Goal: Information Seeking & Learning: Learn about a topic

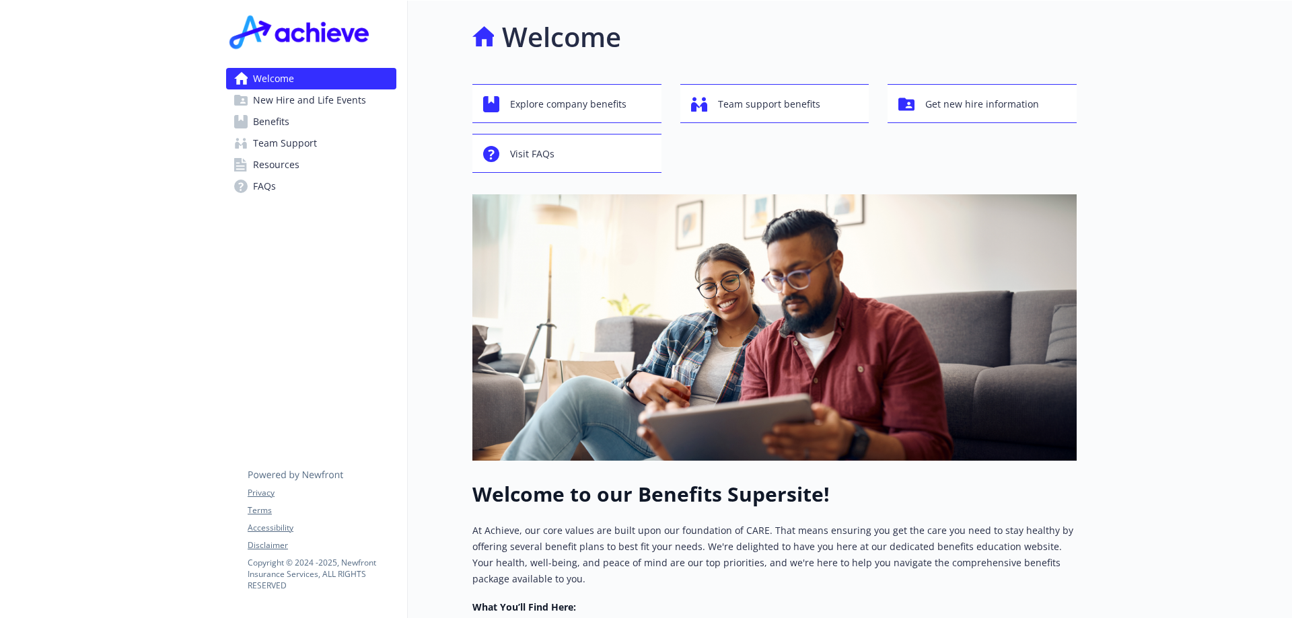
click at [280, 122] on span "Benefits" at bounding box center [271, 122] width 36 height 22
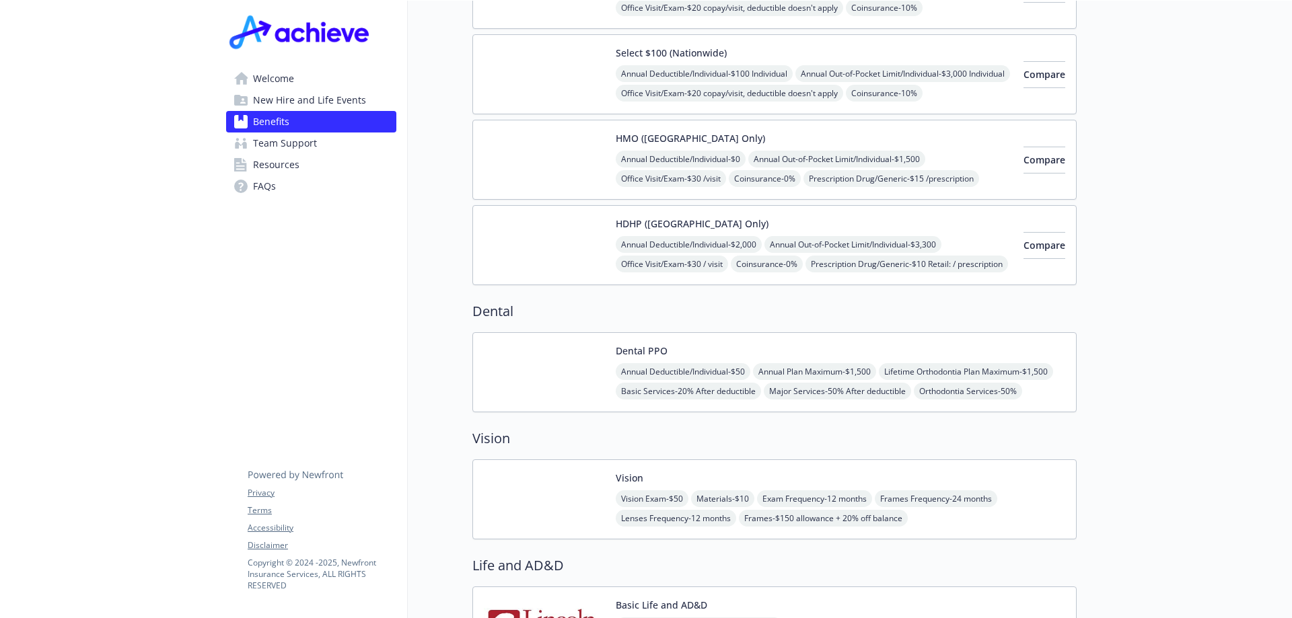
scroll to position [808, 0]
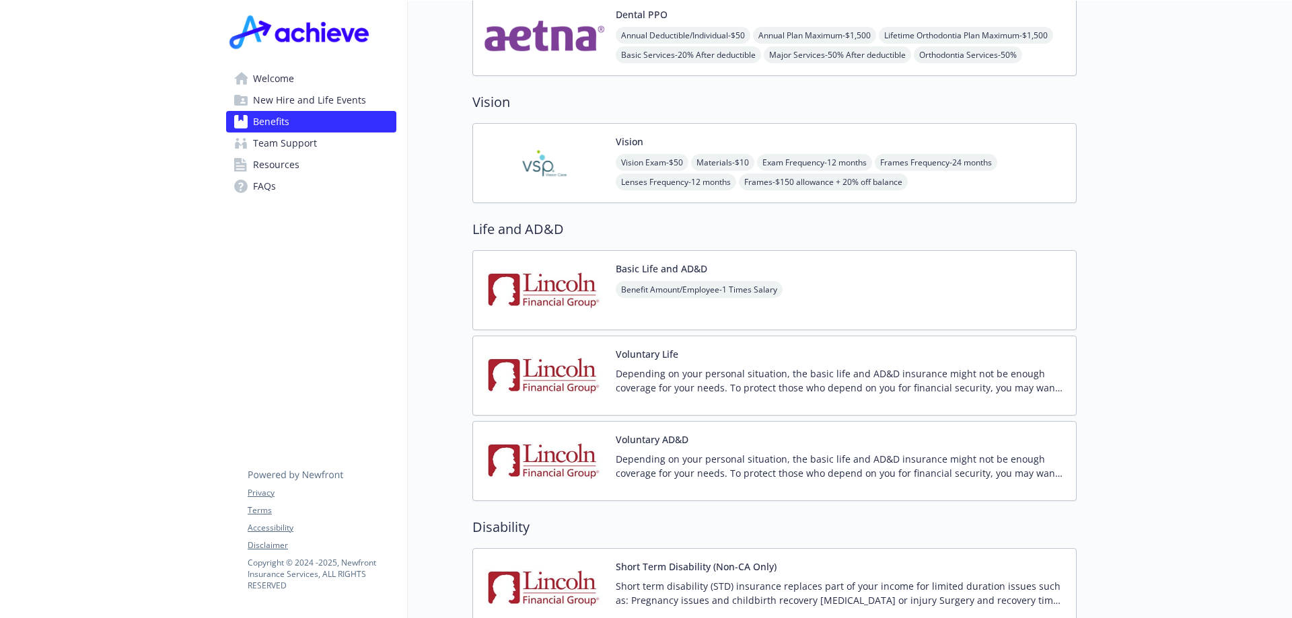
click at [743, 435] on div "Voluntary AD&D Depending on your personal situation, the basic life and AD&D in…" at bounding box center [841, 461] width 450 height 57
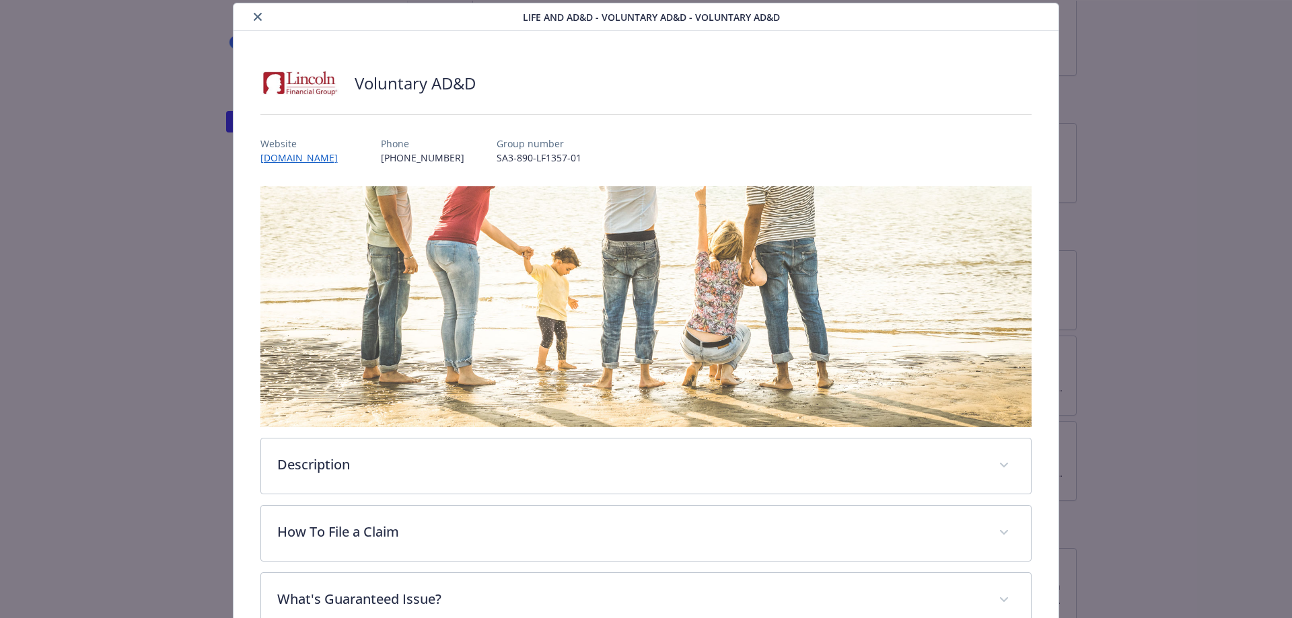
scroll to position [327, 0]
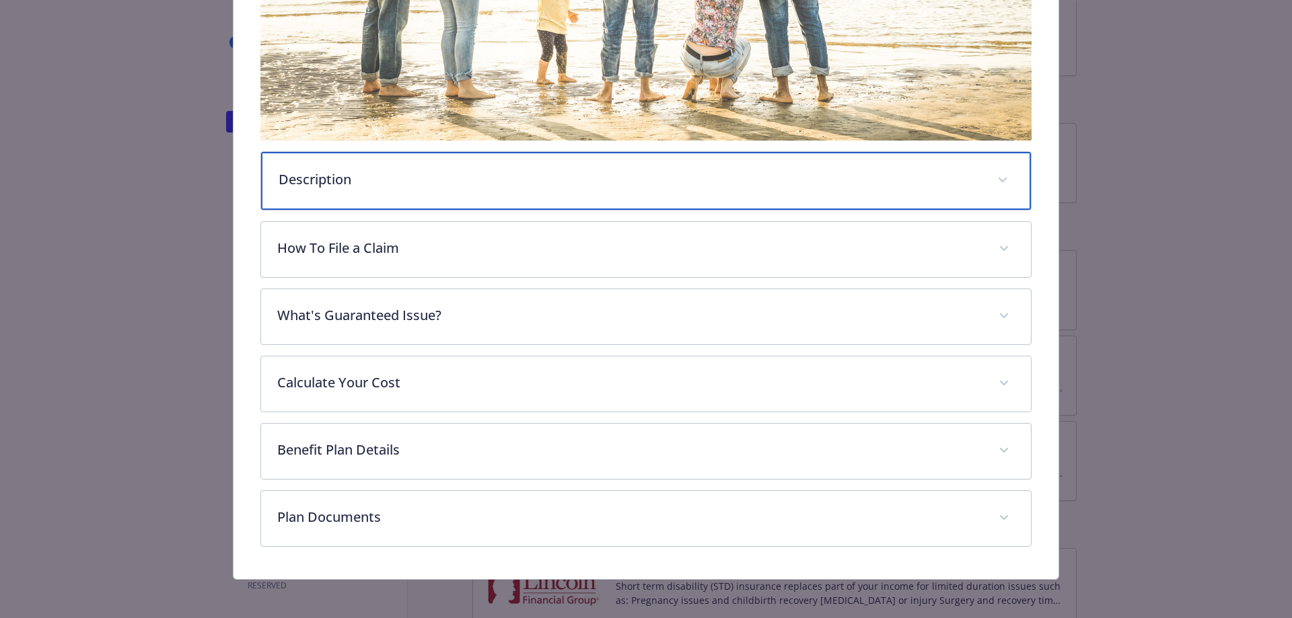
click at [549, 159] on div "Description" at bounding box center [646, 181] width 771 height 58
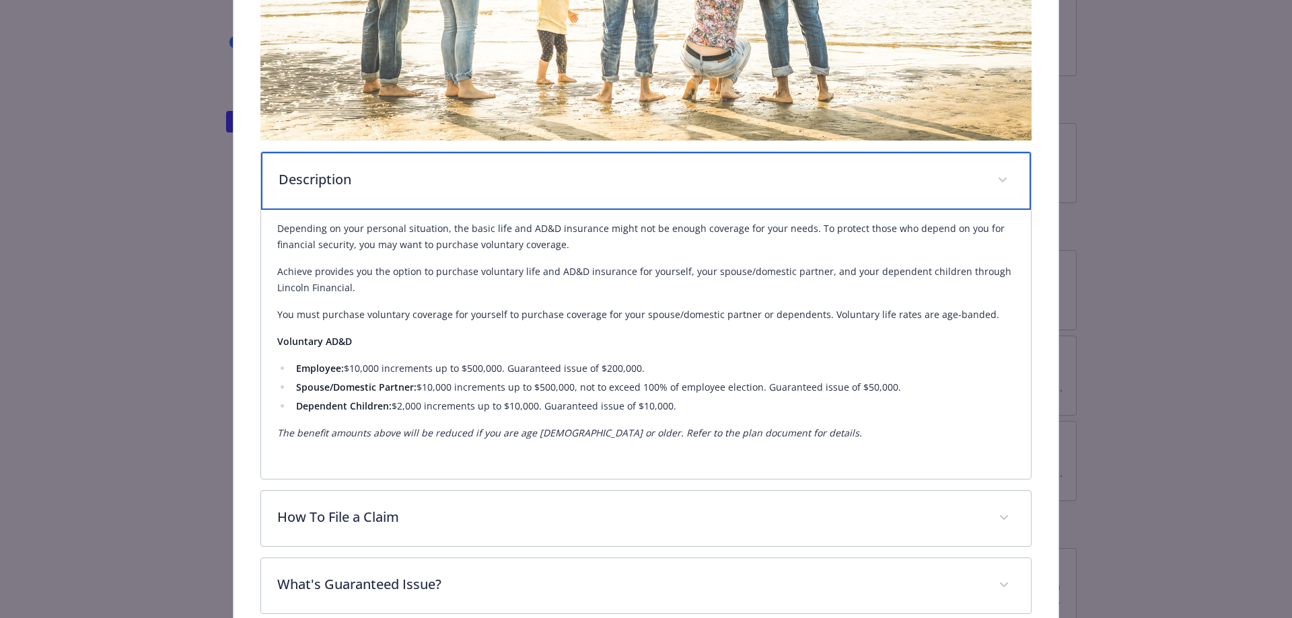
scroll to position [599, 0]
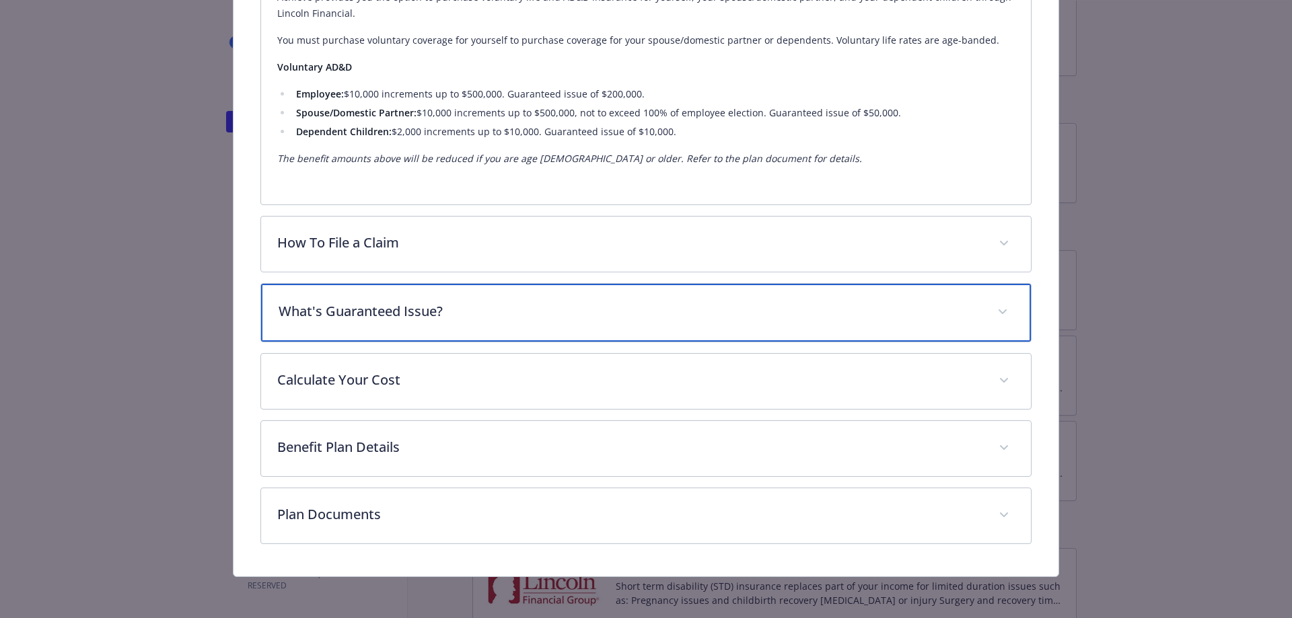
click at [443, 323] on div "What's Guaranteed Issue?" at bounding box center [646, 313] width 771 height 58
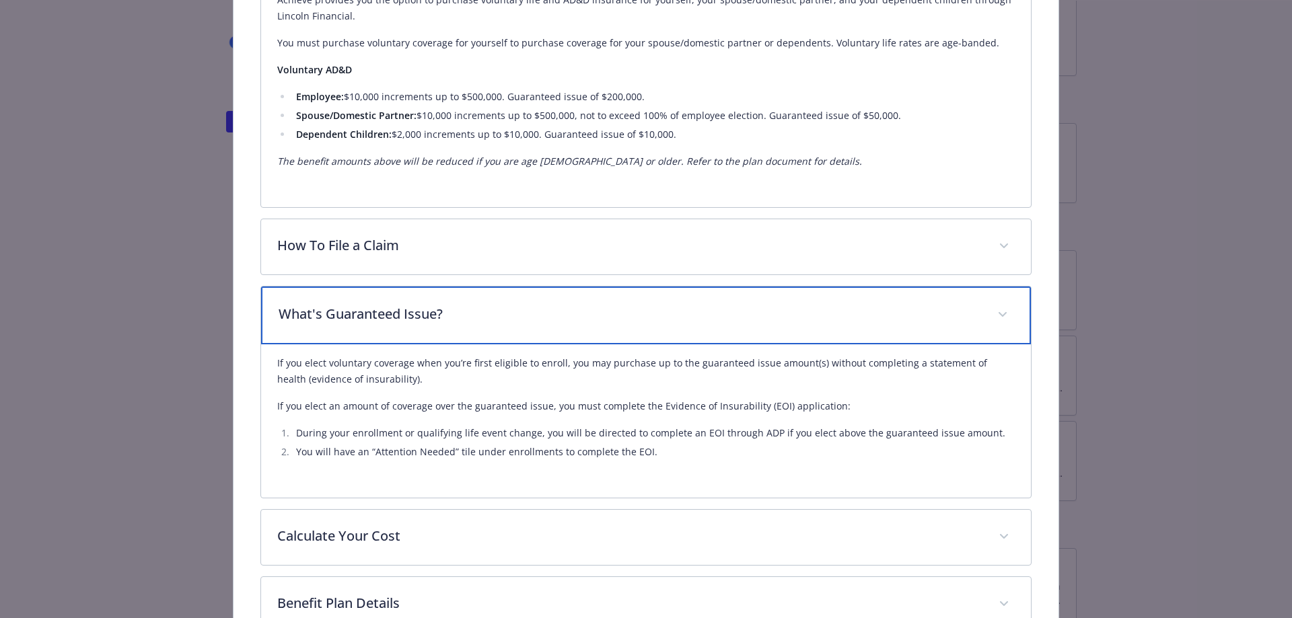
scroll to position [752, 0]
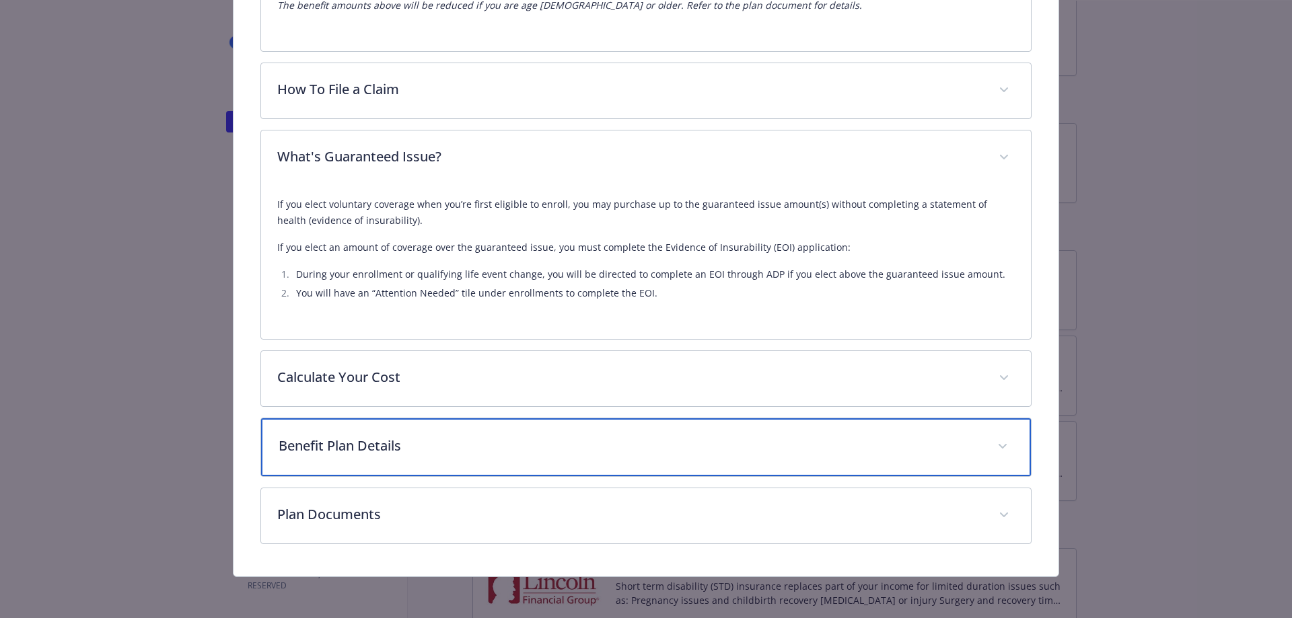
click at [281, 455] on div "Benefit Plan Details" at bounding box center [646, 448] width 771 height 58
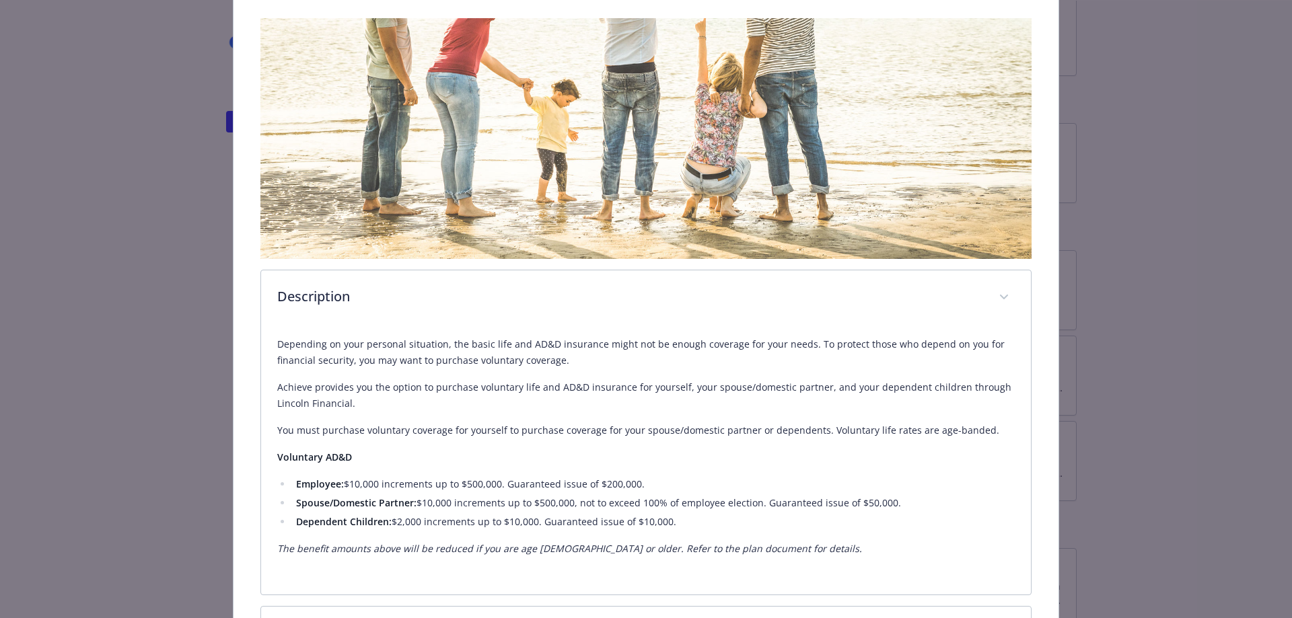
scroll to position [141, 0]
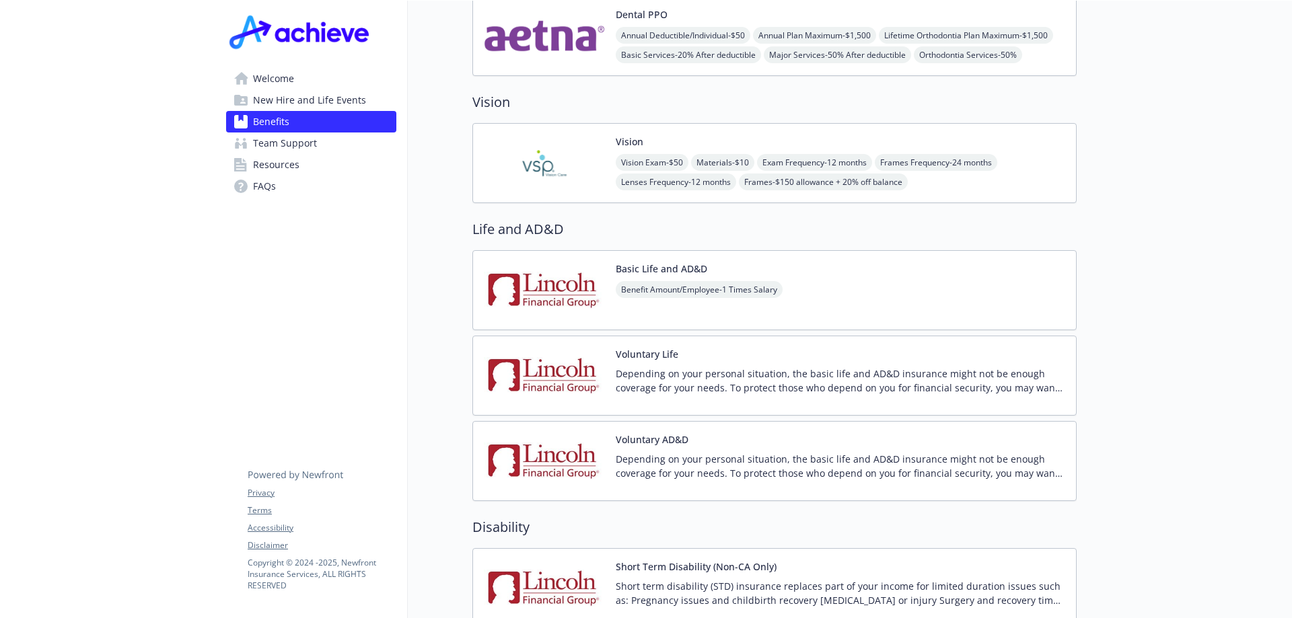
scroll to position [1211, 0]
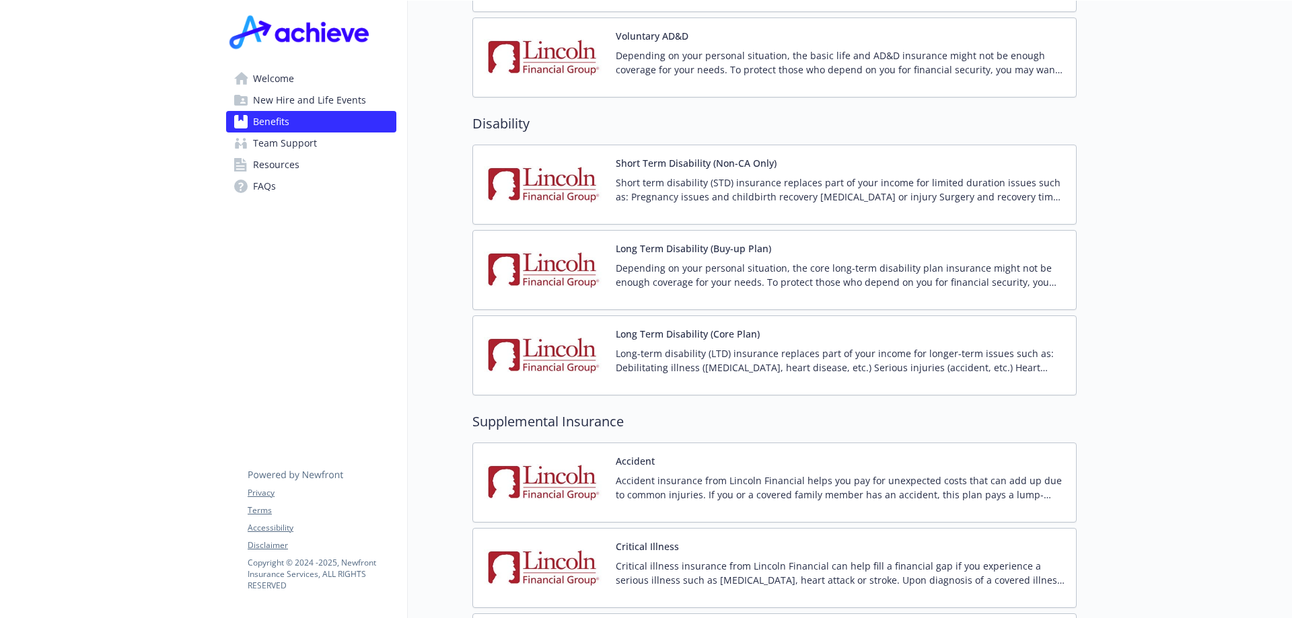
click at [768, 177] on p "Short term disability (STD) insurance replaces part of your income for limited …" at bounding box center [841, 190] width 450 height 28
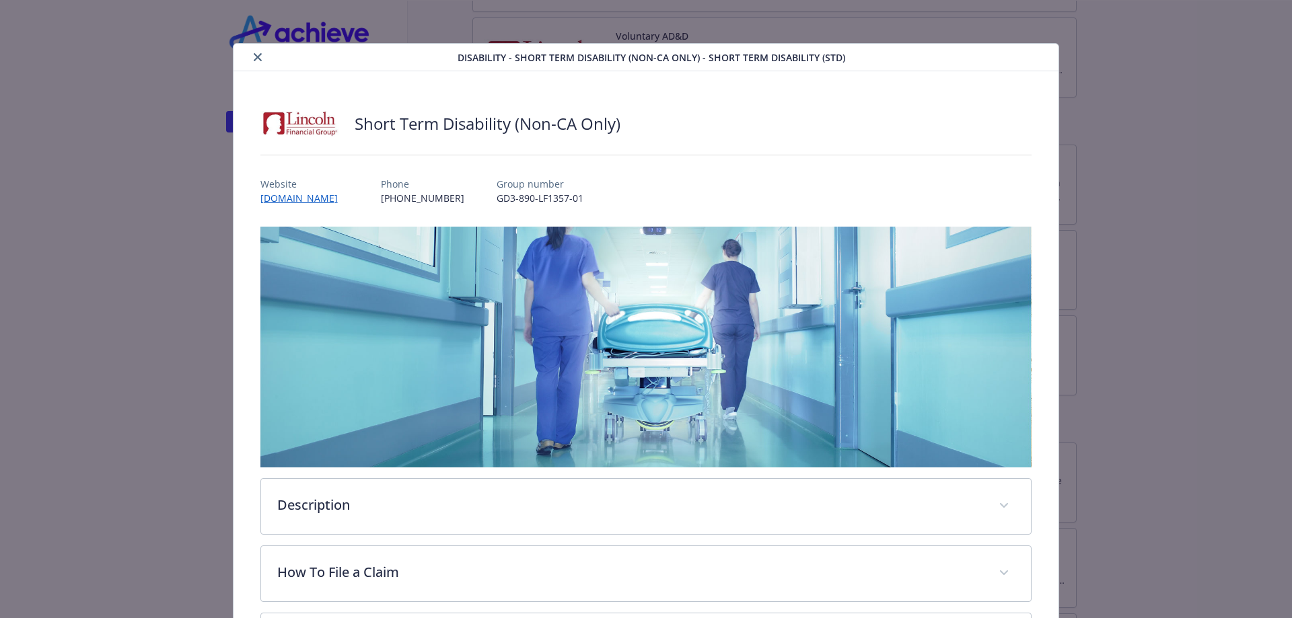
scroll to position [40, 0]
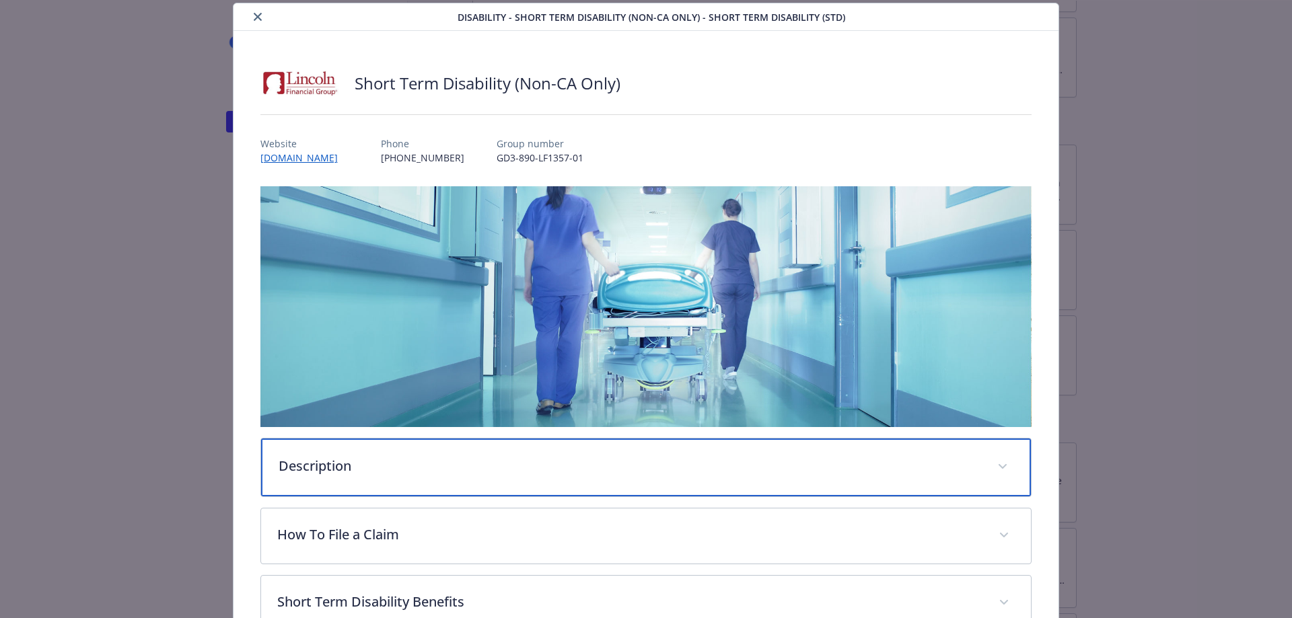
click at [609, 439] on div "Description" at bounding box center [646, 468] width 771 height 58
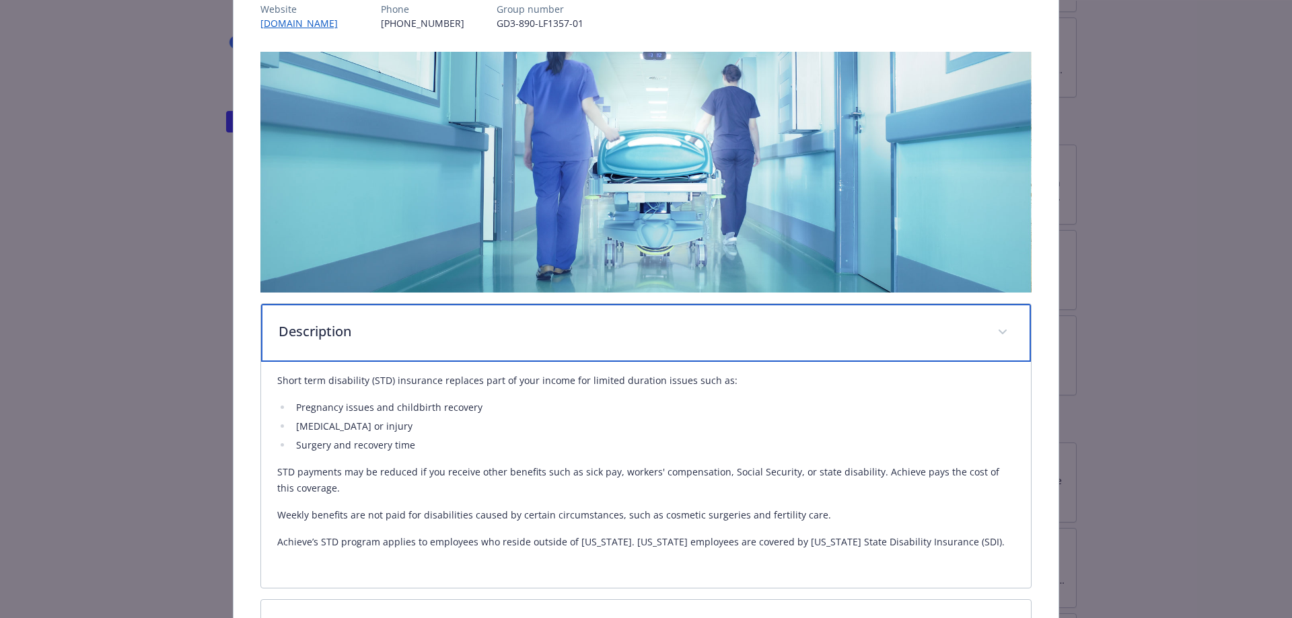
scroll to position [377, 0]
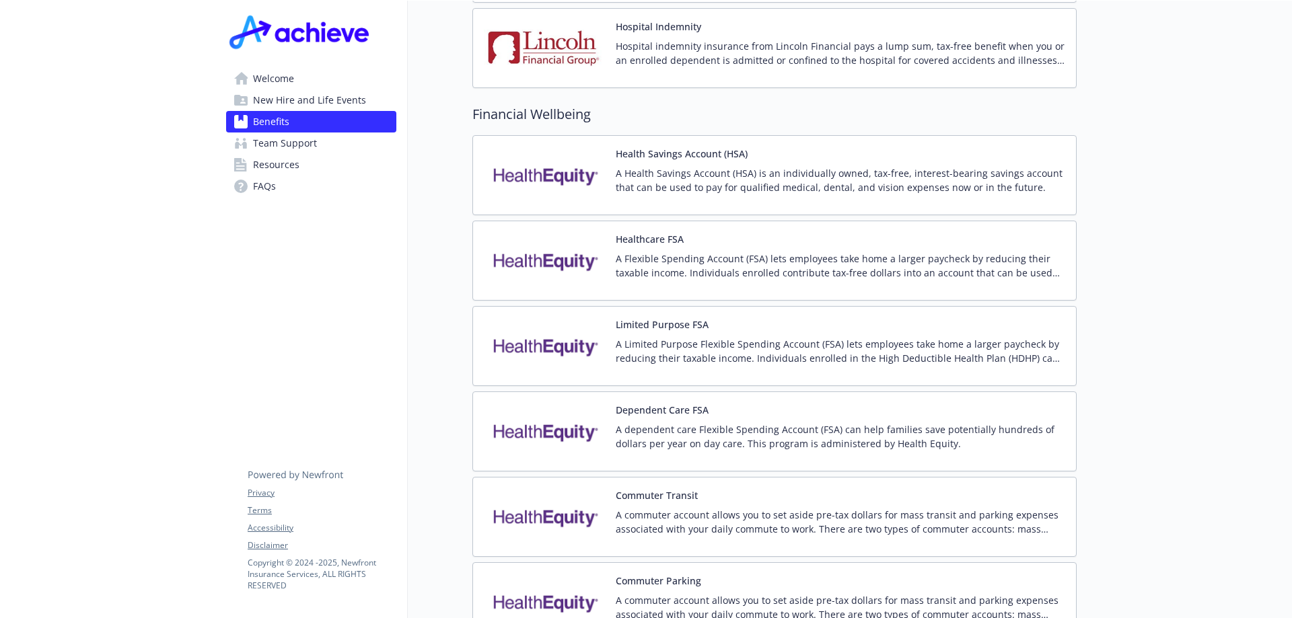
scroll to position [1884, 0]
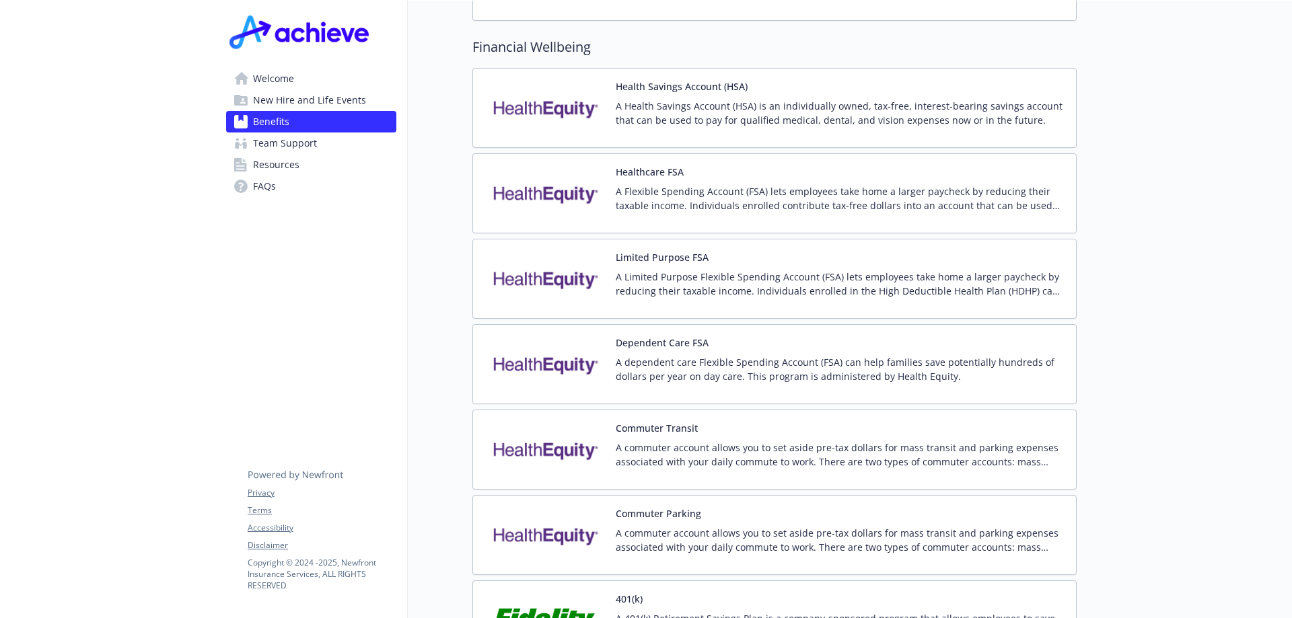
click at [794, 250] on div "Limited Purpose FSA A Limited Purpose Flexible Spending Account (FSA) lets empl…" at bounding box center [841, 278] width 450 height 57
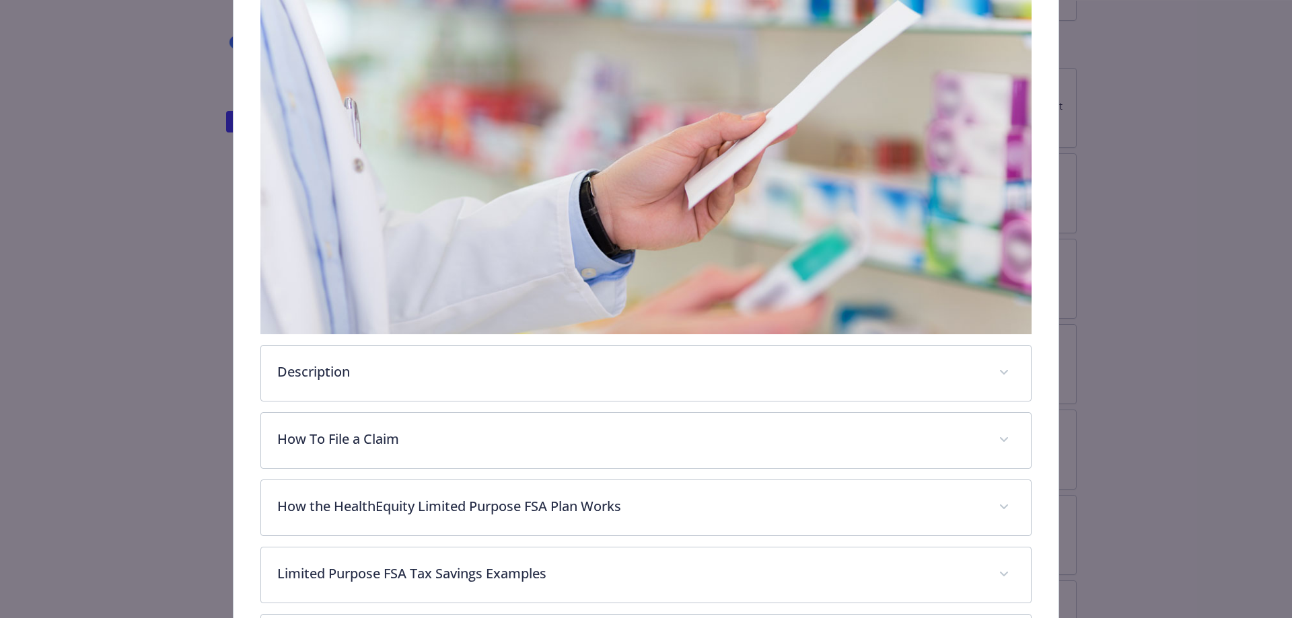
scroll to position [310, 0]
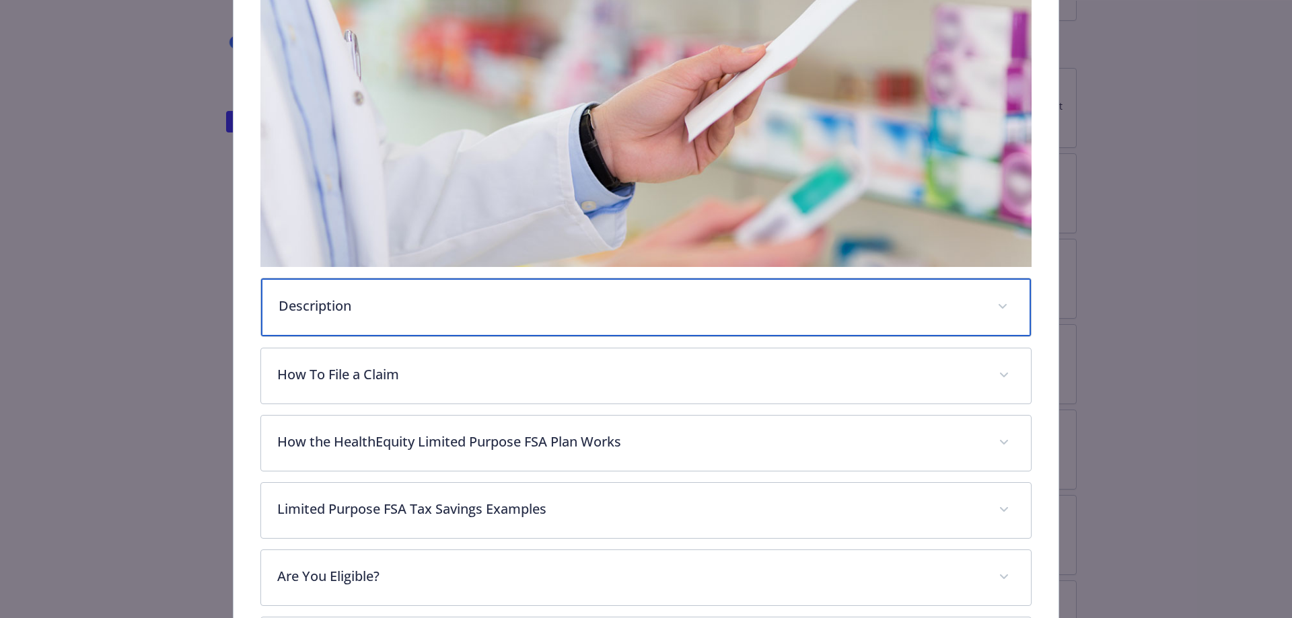
click at [544, 320] on div "Description" at bounding box center [646, 308] width 771 height 58
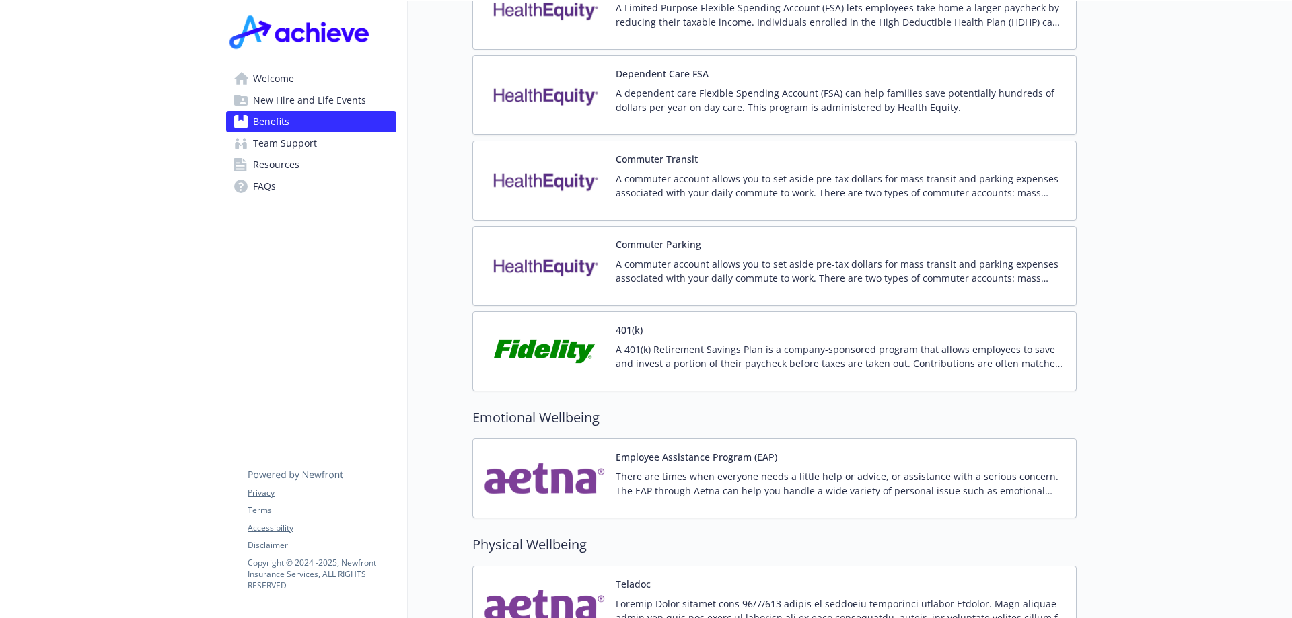
scroll to position [2355, 0]
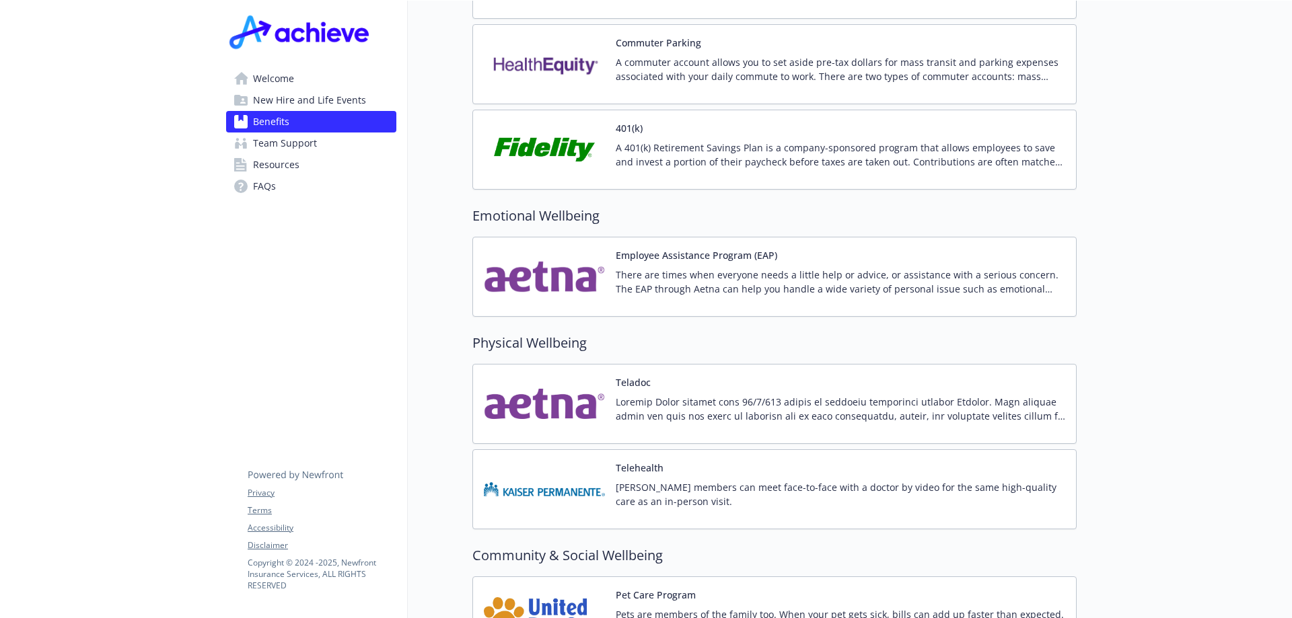
click at [650, 336] on h2 "Physical Wellbeing" at bounding box center [774, 343] width 604 height 20
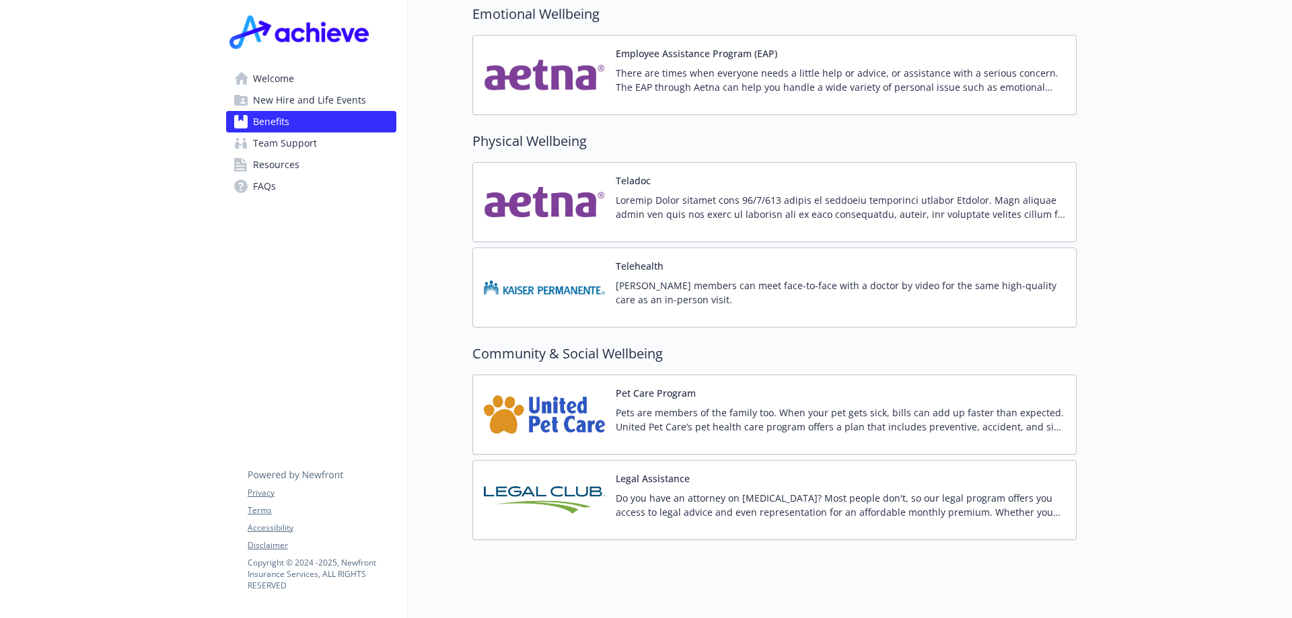
scroll to position [2572, 0]
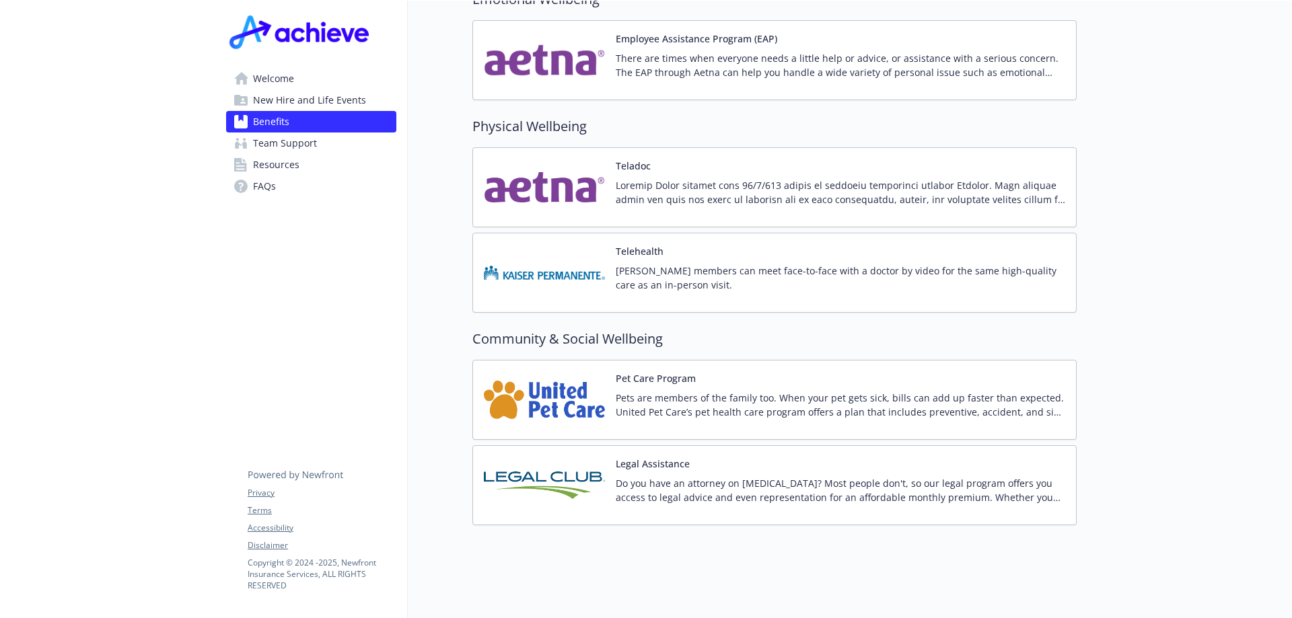
click at [752, 391] on p "Pets are members of the family too. When your pet gets sick, bills can add up f…" at bounding box center [841, 405] width 450 height 28
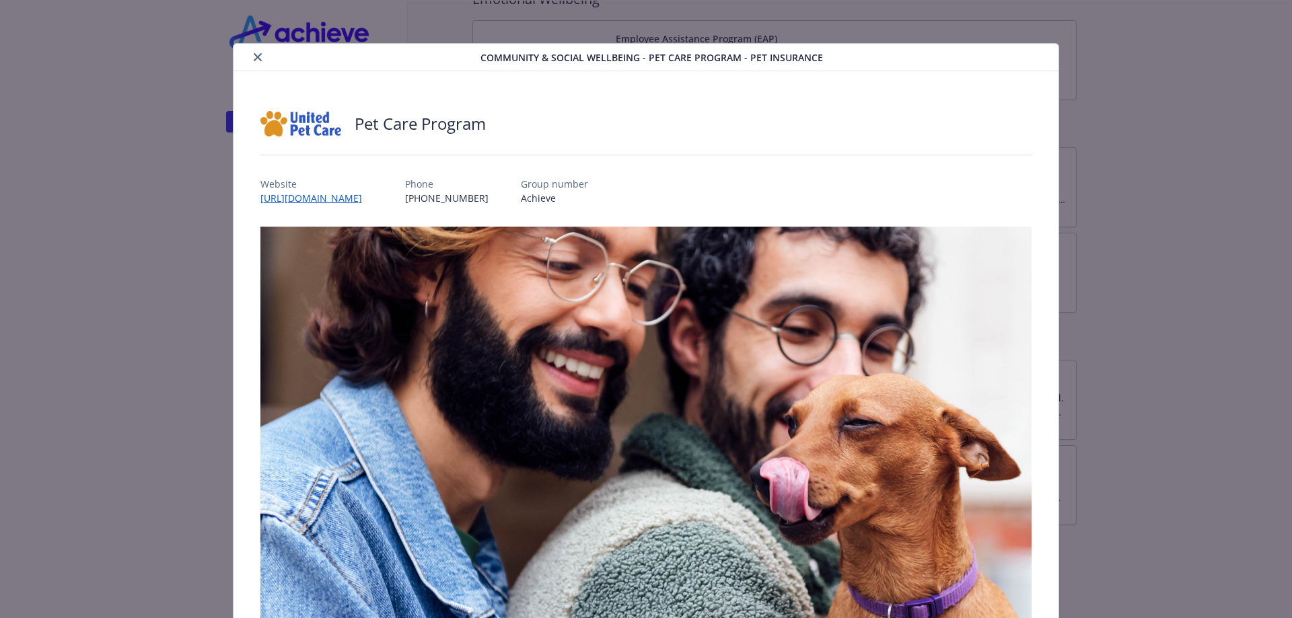
scroll to position [295, 0]
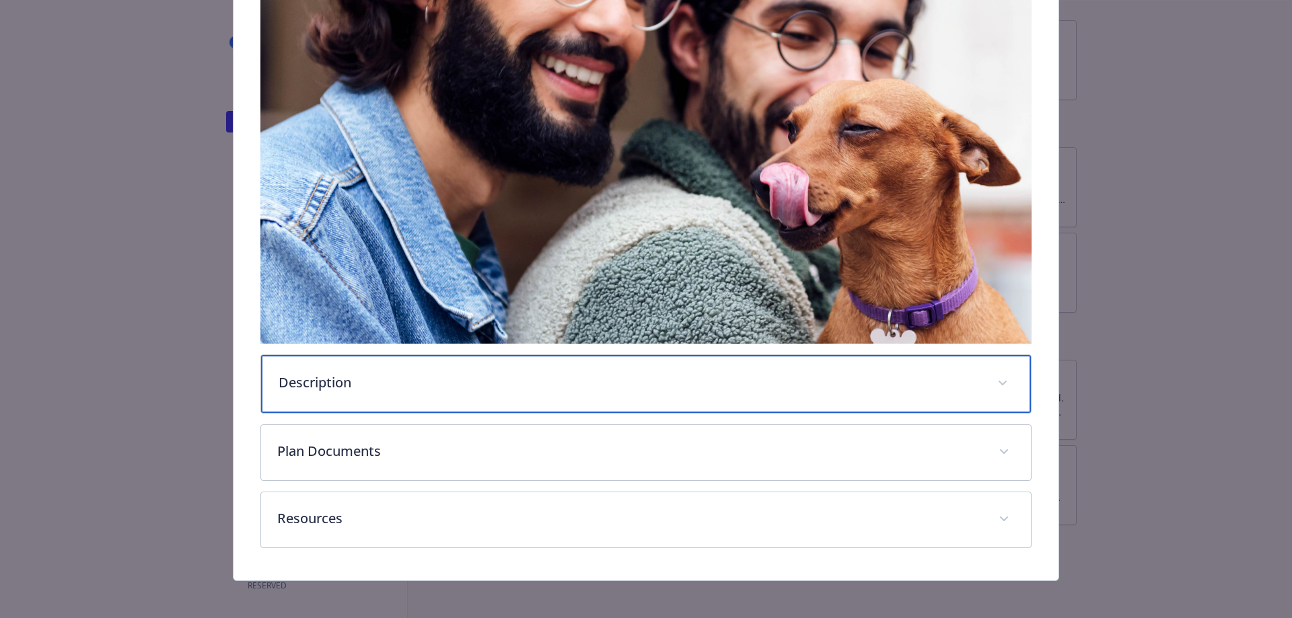
click at [348, 398] on div "Description" at bounding box center [646, 384] width 771 height 58
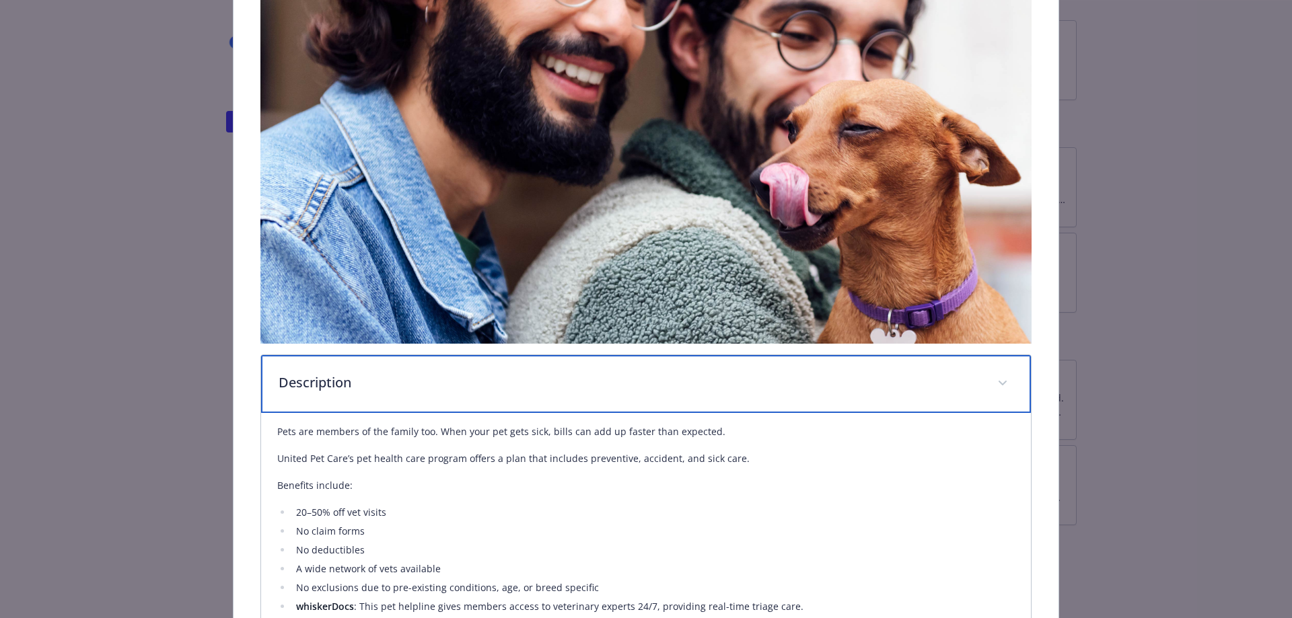
scroll to position [429, 0]
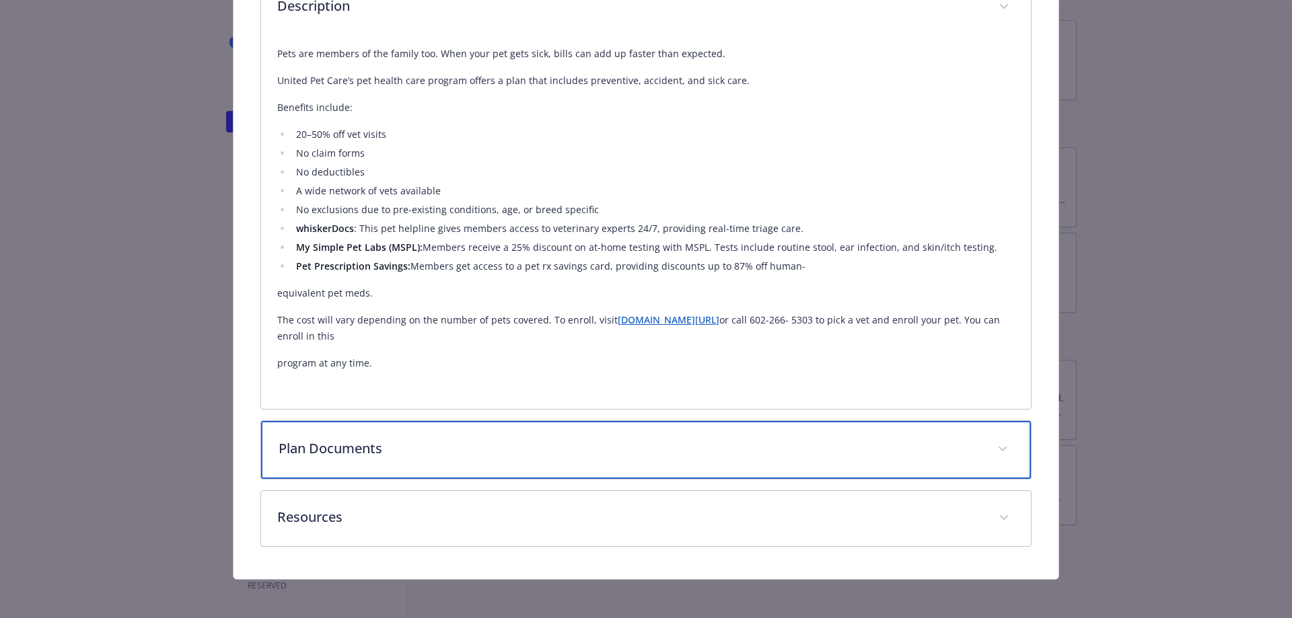
click at [309, 434] on div "Plan Documents" at bounding box center [646, 450] width 771 height 58
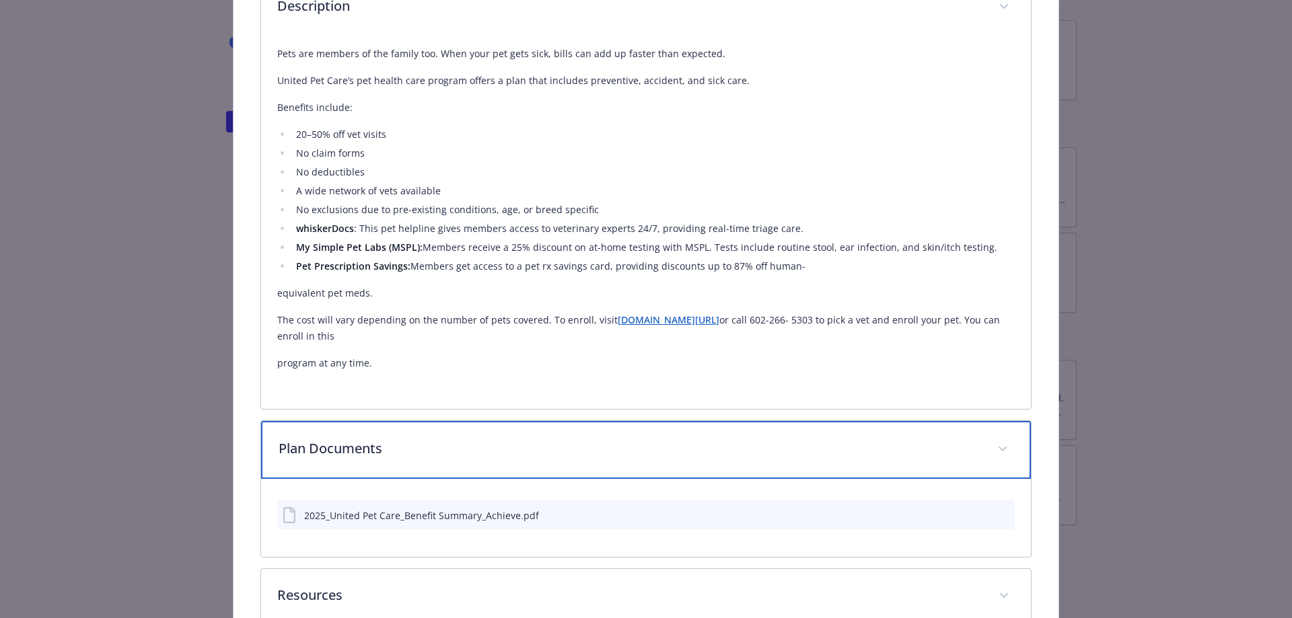
scroll to position [750, 0]
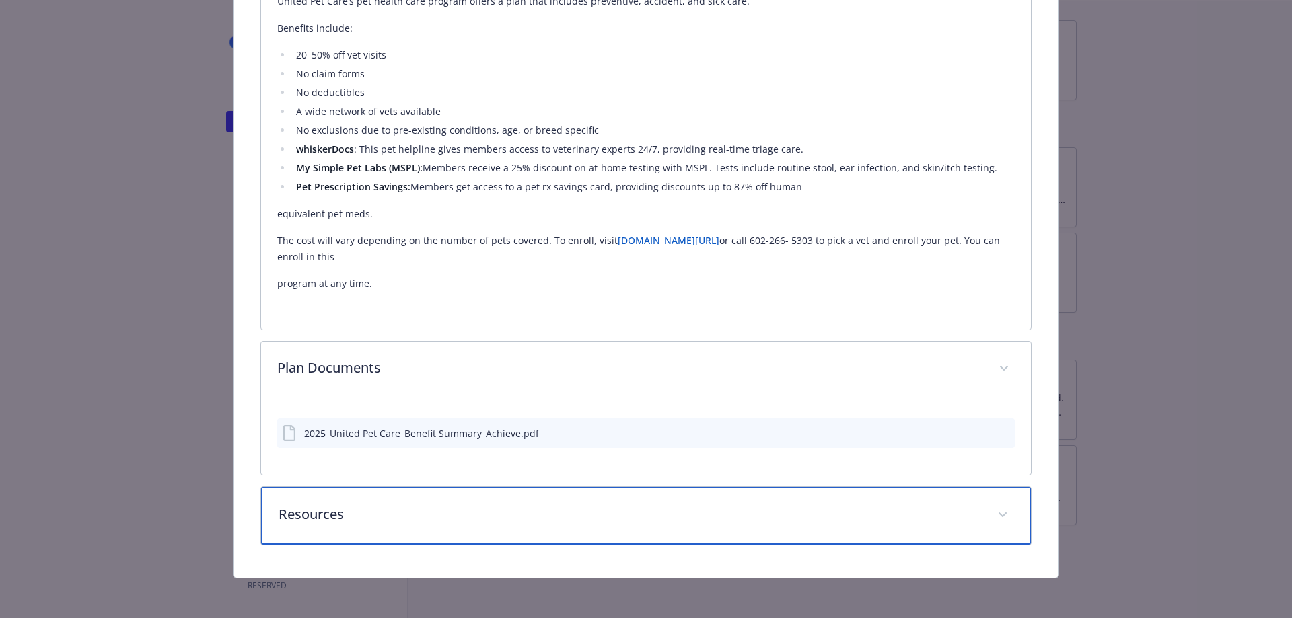
click at [306, 499] on div "Resources" at bounding box center [646, 516] width 771 height 58
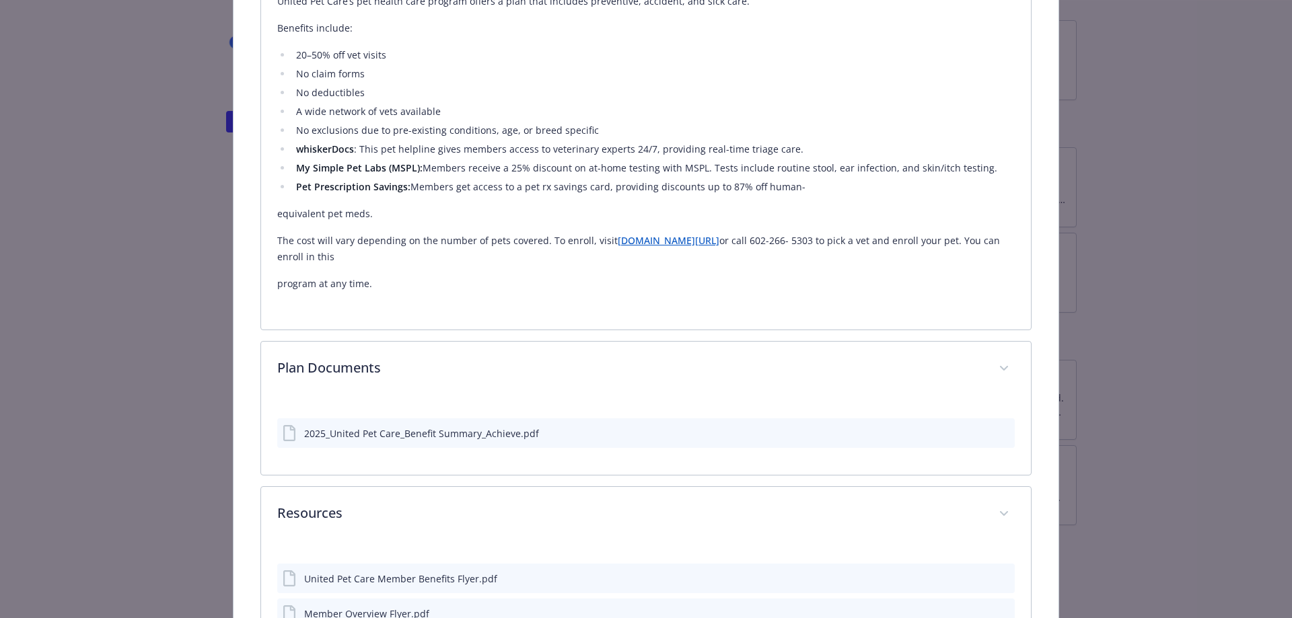
click at [143, 332] on div "Community & Social Wellbeing - Pet Care Program - Pet Insurance Pet Care Progra…" at bounding box center [646, 8] width 1034 height 1431
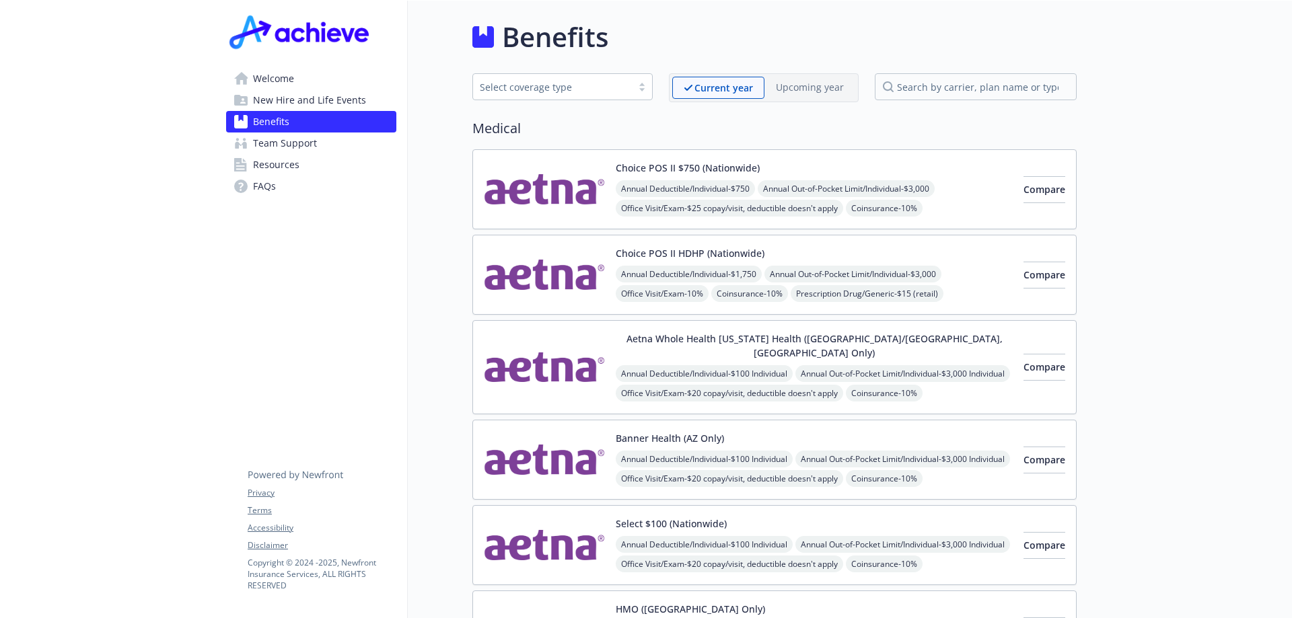
click at [274, 77] on span "Welcome" at bounding box center [273, 79] width 41 height 22
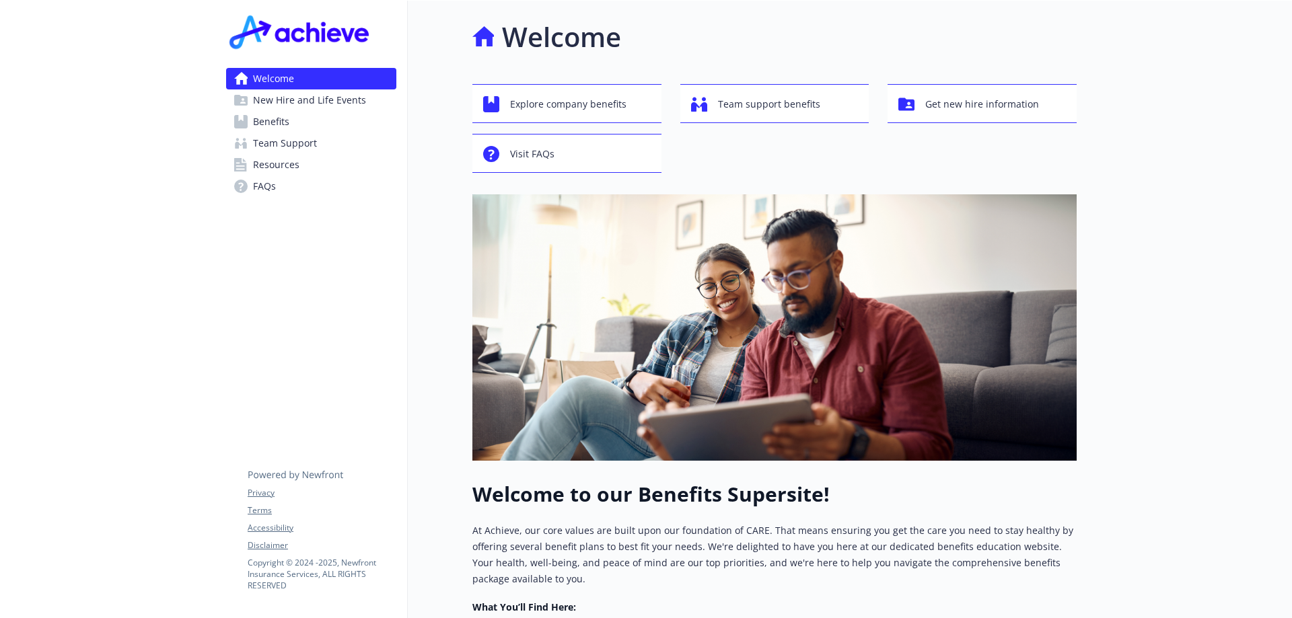
click at [281, 124] on span "Benefits" at bounding box center [271, 122] width 36 height 22
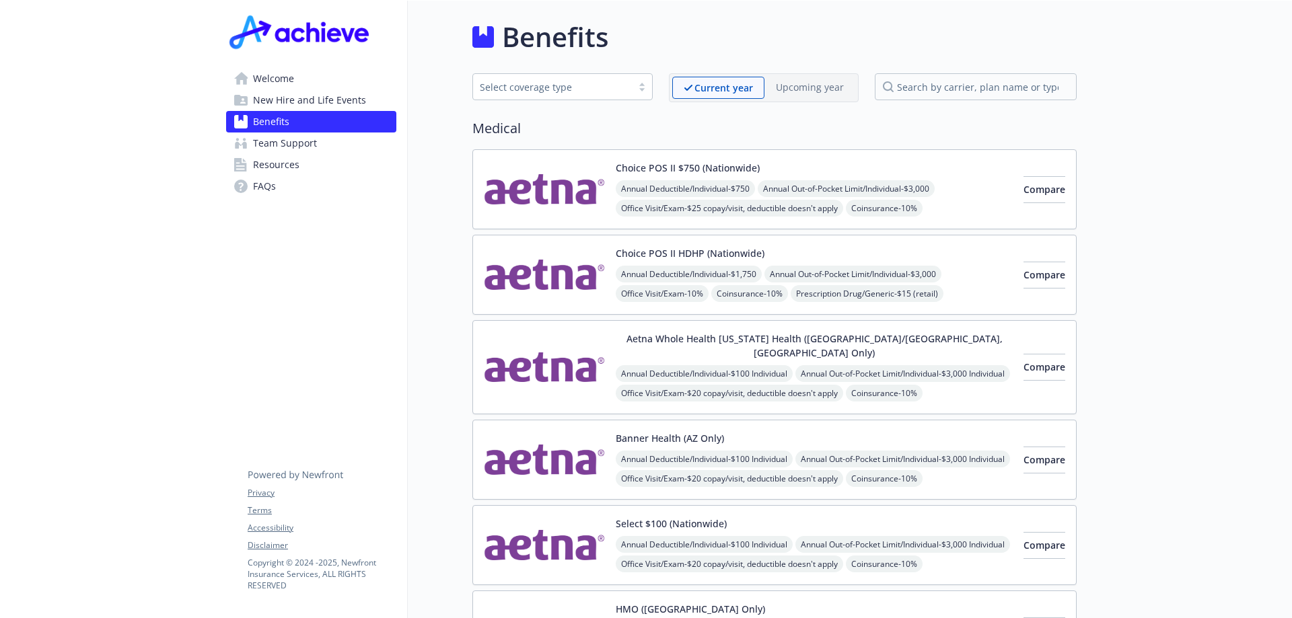
click at [834, 172] on div "Choice POS II $750 (Nationwide) Annual Deductible/Individual - $750 Annual Out-…" at bounding box center [814, 189] width 397 height 57
click at [816, 164] on div "Choice POS II $750 (Nationwide) Annual Deductible/Individual - $750 Annual Out-…" at bounding box center [814, 189] width 397 height 57
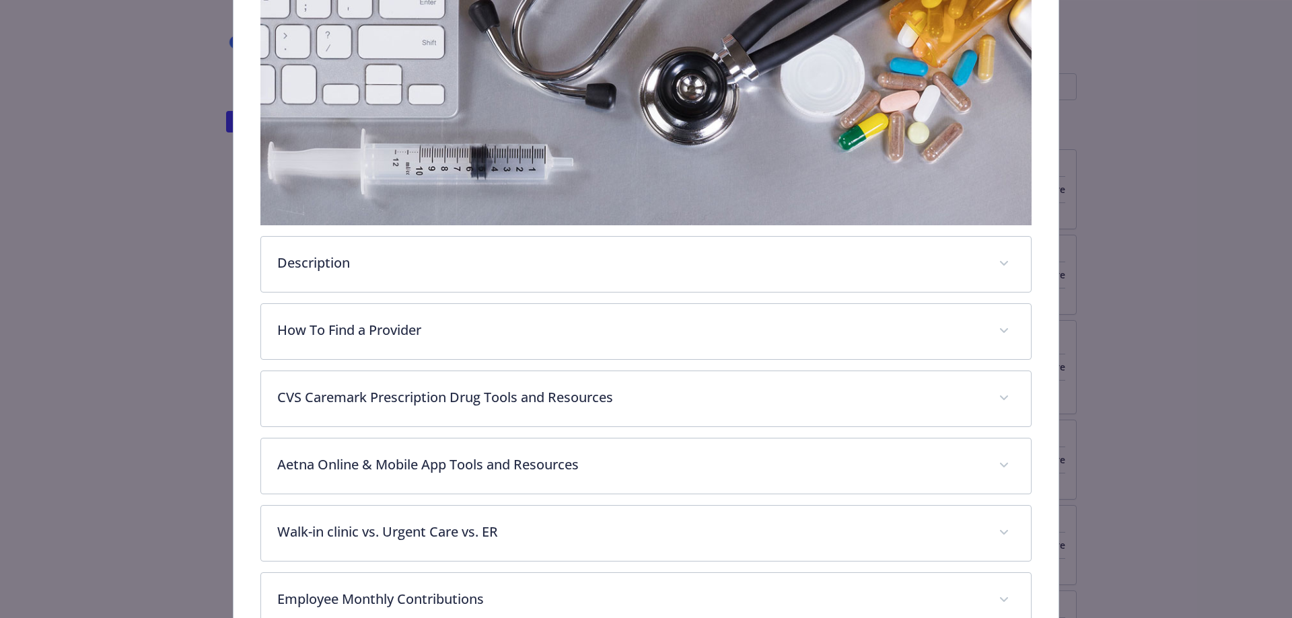
scroll to position [529, 0]
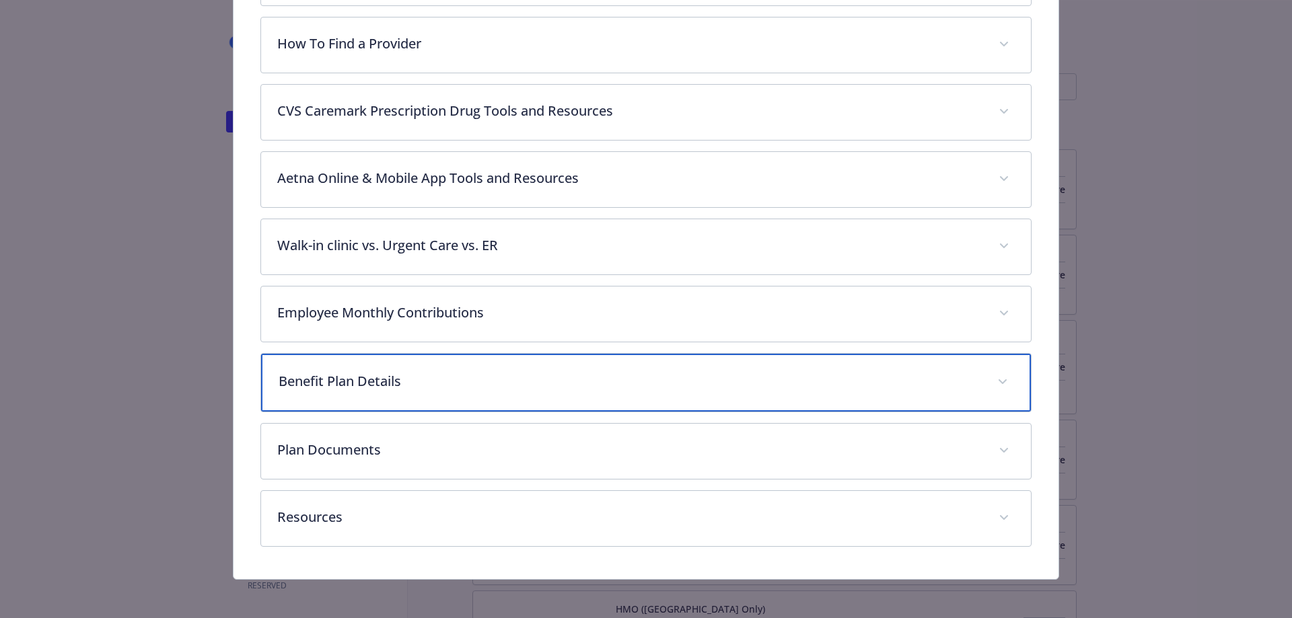
click at [302, 382] on p "Benefit Plan Details" at bounding box center [630, 381] width 703 height 20
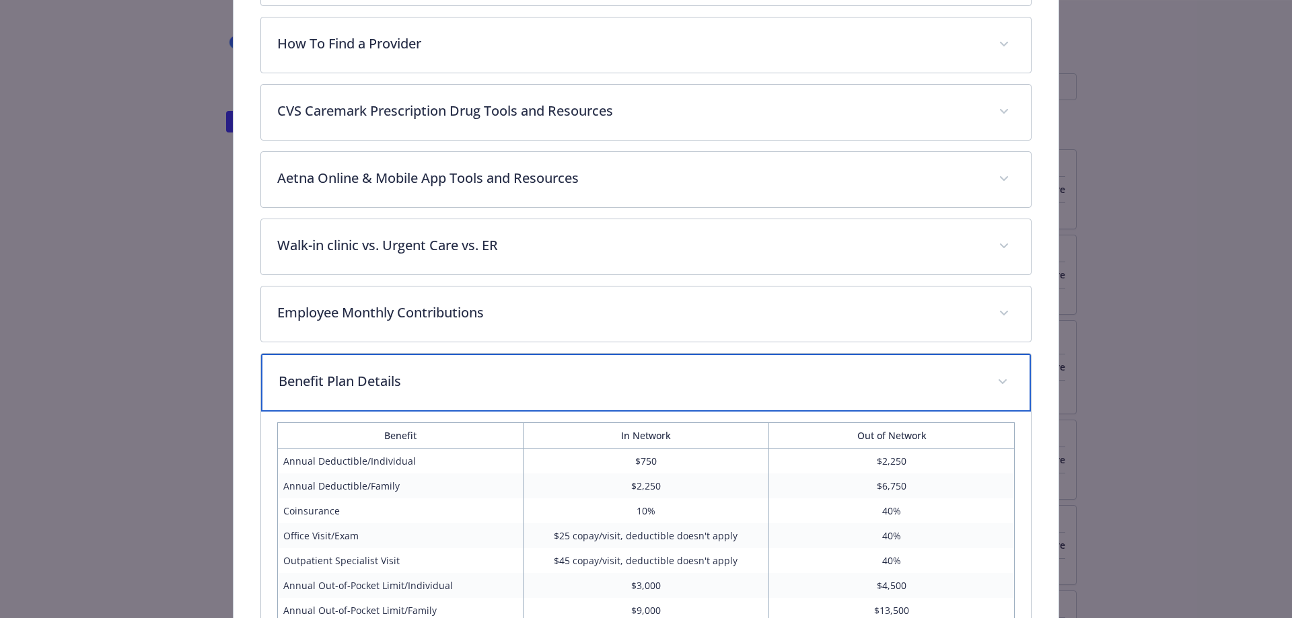
scroll to position [731, 0]
